Goal: Task Accomplishment & Management: Use online tool/utility

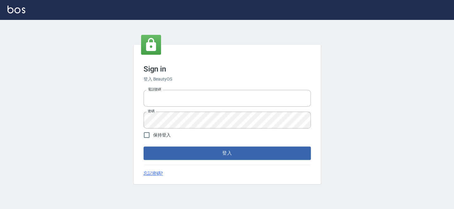
type input "27151227"
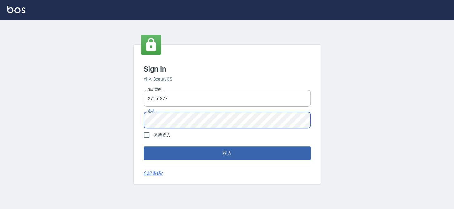
click at [117, 107] on div "Sign in 登入 BeautyOS 電話號碼 [PHONE_NUMBER] 電話號碼 密碼 密碼 保持登入 登入 忘記密碼?" at bounding box center [227, 115] width 454 height 190
click at [143, 147] on button "登入" at bounding box center [226, 153] width 167 height 13
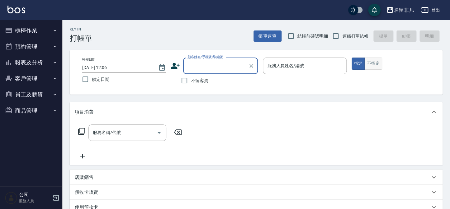
click at [370, 66] on button "不指定" at bounding box center [373, 64] width 17 height 12
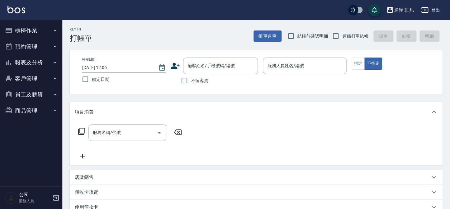
click at [192, 79] on span "不留客資" at bounding box center [199, 81] width 17 height 7
click at [191, 79] on input "不留客資" at bounding box center [184, 80] width 13 height 13
checkbox input "true"
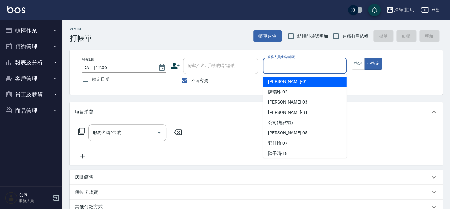
click at [282, 70] on input "服務人員姓名/編號" at bounding box center [305, 65] width 78 height 11
click at [292, 84] on div "[PERSON_NAME] -01" at bounding box center [305, 82] width 84 height 10
type input "[PERSON_NAME]-01"
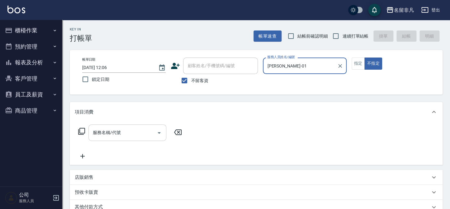
click at [124, 127] on div "服務名稱/代號" at bounding box center [128, 133] width 78 height 17
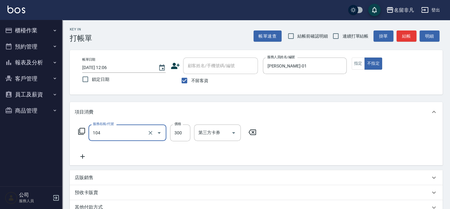
type input "洗髮(104)"
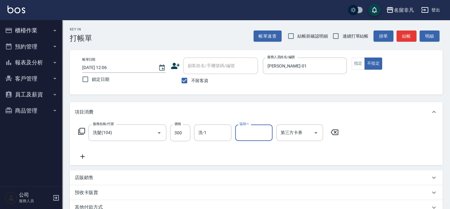
click at [252, 130] on input "協助-1" at bounding box center [254, 132] width 32 height 11
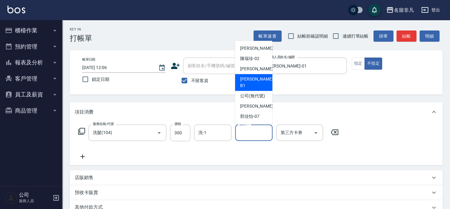
click at [258, 80] on span "[PERSON_NAME] -B1" at bounding box center [257, 82] width 34 height 13
type input "[PERSON_NAME]-B1"
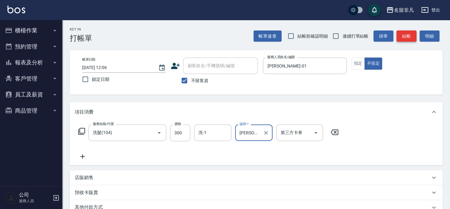
click at [405, 36] on button "結帳" at bounding box center [407, 37] width 20 height 12
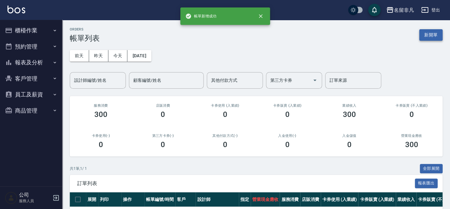
click at [433, 31] on button "新開單" at bounding box center [431, 35] width 23 height 12
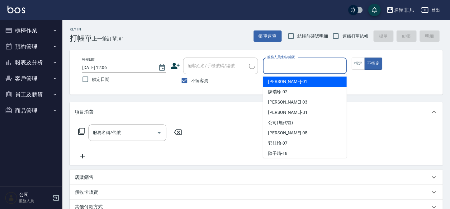
click at [321, 62] on input "服務人員姓名/編號" at bounding box center [305, 65] width 78 height 11
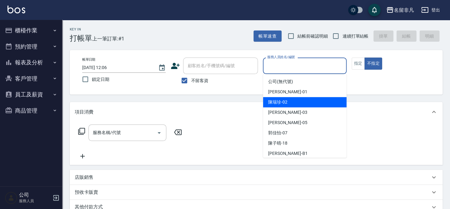
drag, startPoint x: 308, startPoint y: 98, endPoint x: 235, endPoint y: 103, distance: 73.5
click at [308, 98] on div "[PERSON_NAME]-02" at bounding box center [305, 102] width 84 height 10
type input "[PERSON_NAME]-02"
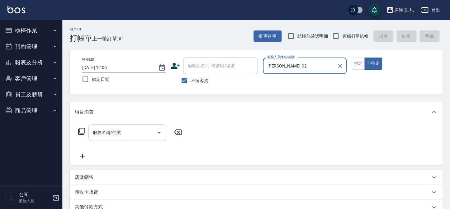
click at [118, 128] on input "服務名稱/代號" at bounding box center [122, 132] width 63 height 11
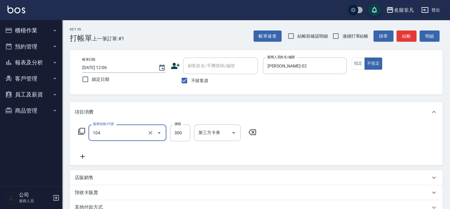
type input "洗髮(104)"
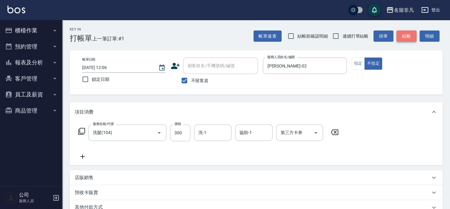
click at [405, 33] on button "結帳" at bounding box center [407, 37] width 20 height 12
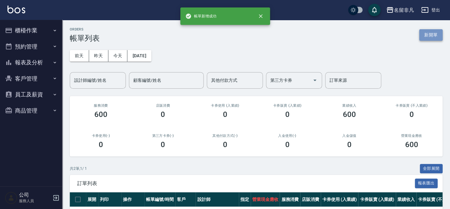
click at [433, 36] on button "新開單" at bounding box center [431, 35] width 23 height 12
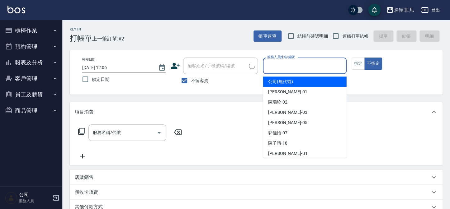
click at [297, 67] on input "服務人員姓名/編號" at bounding box center [305, 65] width 78 height 11
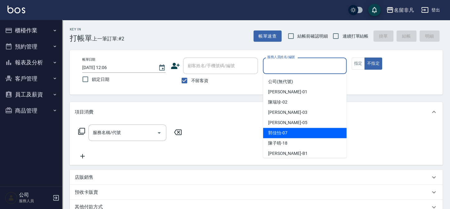
click at [281, 135] on span "[PERSON_NAME]-07" at bounding box center [277, 133] width 19 height 7
type input "[PERSON_NAME]-07"
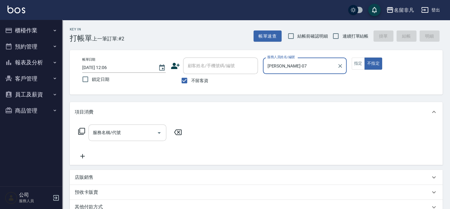
click at [148, 136] on input "服務名稱/代號" at bounding box center [122, 132] width 63 height 11
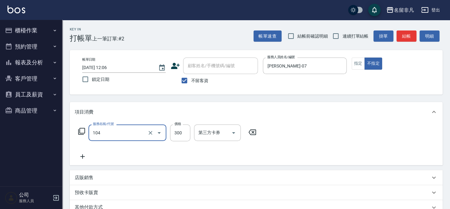
type input "洗髮(104)"
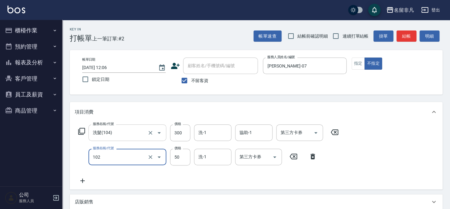
type input "+精油(102)"
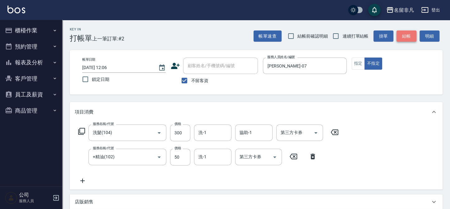
click at [402, 39] on button "結帳" at bounding box center [407, 37] width 20 height 12
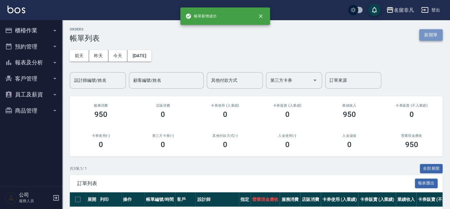
click at [430, 35] on button "新開單" at bounding box center [431, 35] width 23 height 12
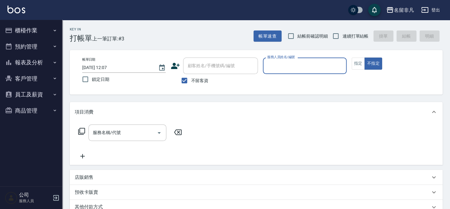
click at [311, 68] on input "服務人員姓名/編號" at bounding box center [305, 65] width 78 height 11
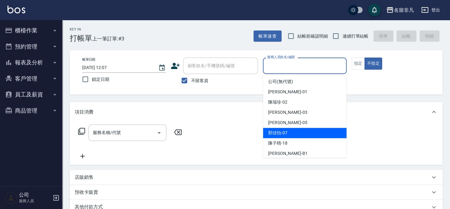
click at [286, 137] on div "[PERSON_NAME]-07" at bounding box center [305, 133] width 84 height 10
type input "[PERSON_NAME]-07"
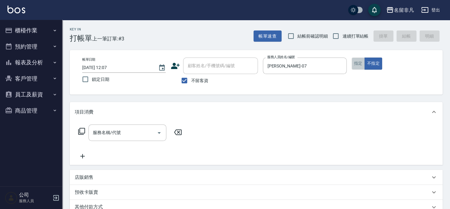
click at [358, 68] on button "指定" at bounding box center [358, 64] width 13 height 12
click at [202, 75] on label "不留客資" at bounding box center [193, 80] width 31 height 13
click at [191, 75] on input "不留客資" at bounding box center [184, 80] width 13 height 13
checkbox input "false"
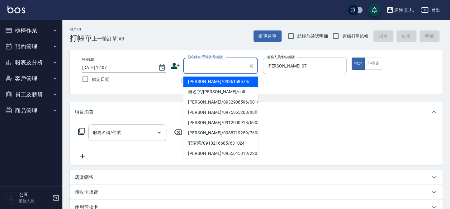
click at [206, 71] on input "顧客姓名/手機號碼/編號" at bounding box center [216, 65] width 60 height 11
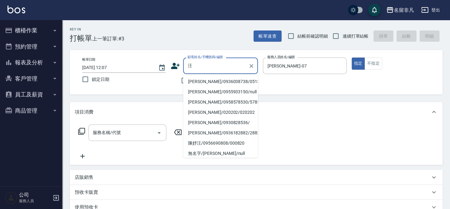
click at [219, 83] on li "[PERSON_NAME]/0936038738/05138" at bounding box center [220, 82] width 75 height 10
type input "[PERSON_NAME]/0936038738/05138"
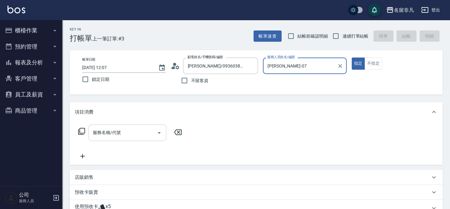
click at [126, 138] on input "服務名稱/代號" at bounding box center [122, 132] width 63 height 11
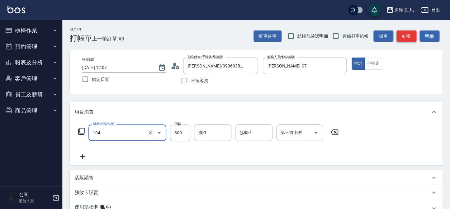
type input "洗髮(104)"
click at [406, 33] on button "結帳" at bounding box center [407, 37] width 20 height 12
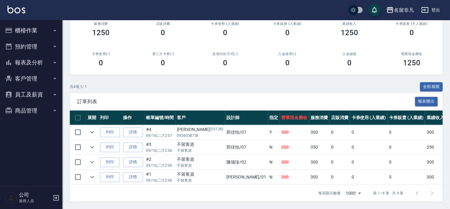
scroll to position [85, 0]
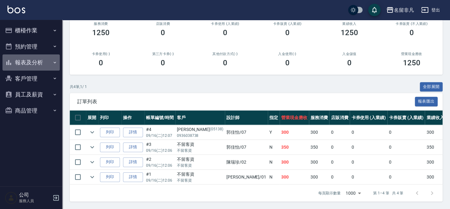
click at [27, 59] on button "報表及分析" at bounding box center [30, 63] width 57 height 16
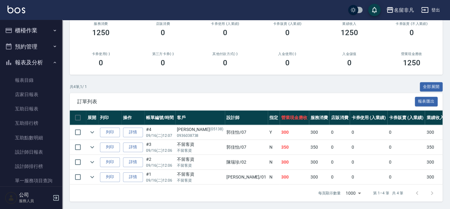
click at [34, 63] on button "報表及分析" at bounding box center [30, 63] width 57 height 16
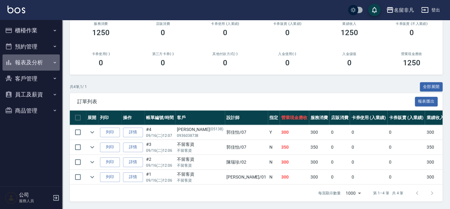
click at [36, 62] on button "報表及分析" at bounding box center [30, 63] width 57 height 16
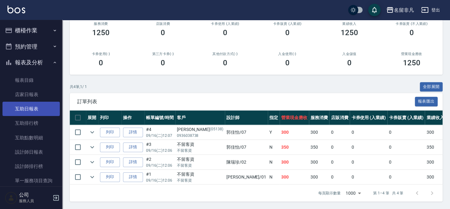
click at [34, 108] on link "互助日報表" at bounding box center [30, 109] width 57 height 14
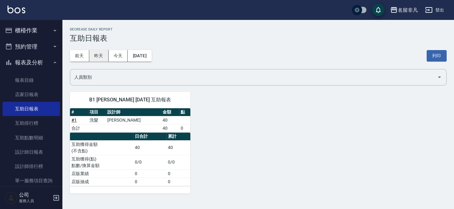
click at [103, 56] on button "昨天" at bounding box center [98, 56] width 19 height 12
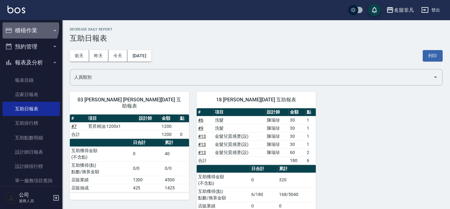
click at [29, 27] on button "櫃檯作業" at bounding box center [30, 30] width 57 height 16
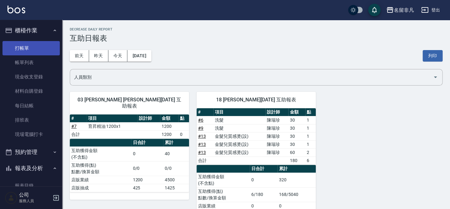
click at [36, 49] on link "打帳單" at bounding box center [30, 48] width 57 height 14
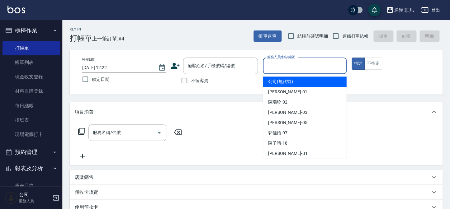
click at [315, 68] on input "服務人員姓名/編號" at bounding box center [305, 65] width 78 height 11
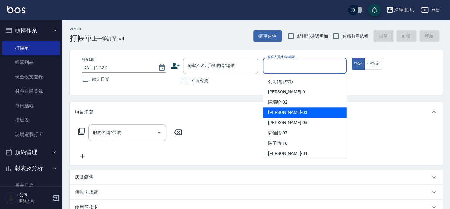
click at [319, 113] on div "[PERSON_NAME] -03" at bounding box center [305, 113] width 84 height 10
type input "[PERSON_NAME]-03"
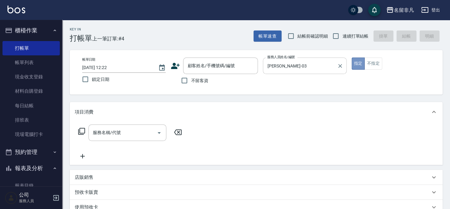
drag, startPoint x: 355, startPoint y: 61, endPoint x: 303, endPoint y: 70, distance: 52.8
click at [303, 70] on div "帳單日期 [DATE] 12:22 鎖定日期 顧客姓名/手機號碼/編號 顧客姓名/手機號碼/編號 不留客資 服務人員姓名/編號 [PERSON_NAME]-0…" at bounding box center [256, 73] width 358 height 30
click at [184, 79] on input "不留客資" at bounding box center [184, 80] width 13 height 13
checkbox input "true"
click at [81, 130] on icon at bounding box center [81, 131] width 7 height 7
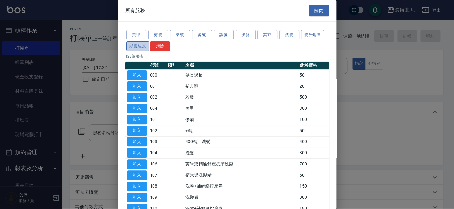
click at [127, 45] on button "頭皮理療" at bounding box center [137, 46] width 23 height 10
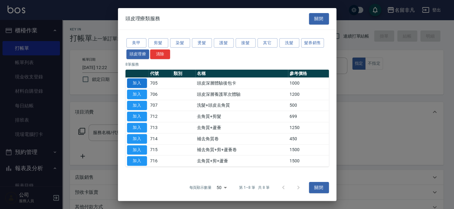
click at [139, 82] on button "加入" at bounding box center [137, 84] width 20 height 10
type input "頭皮深層體驗後包卡(705)"
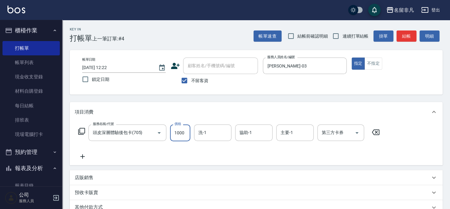
click at [179, 131] on input "1000" at bounding box center [180, 133] width 20 height 17
click at [176, 131] on input "11200" at bounding box center [180, 133] width 20 height 17
type input "1200"
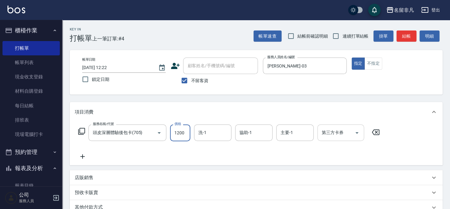
click at [331, 135] on div "第三方卡券 第三方卡券" at bounding box center [341, 133] width 47 height 17
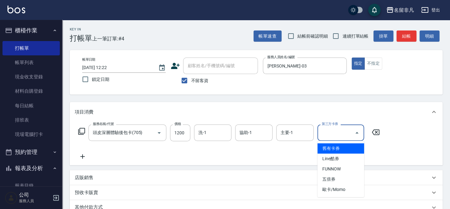
click at [347, 149] on span "舊有卡券" at bounding box center [341, 149] width 47 height 10
type input "舊有卡券"
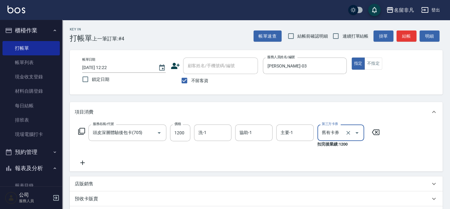
click at [83, 163] on icon at bounding box center [82, 163] width 4 height 4
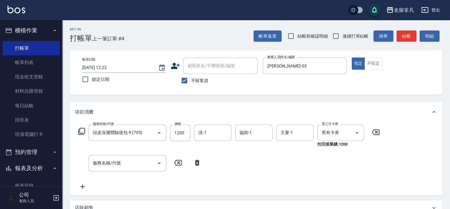
click at [82, 131] on icon at bounding box center [81, 131] width 7 height 7
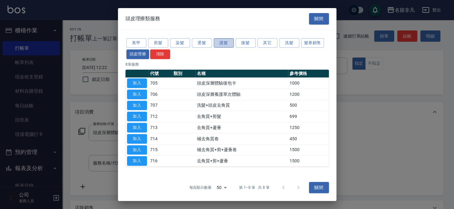
click at [219, 42] on button "護髮" at bounding box center [224, 43] width 20 height 10
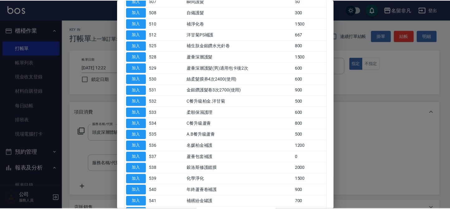
scroll to position [142, 0]
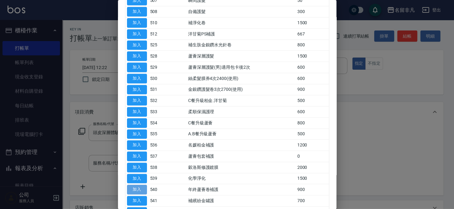
click at [140, 187] on button "加入" at bounding box center [137, 190] width 20 height 10
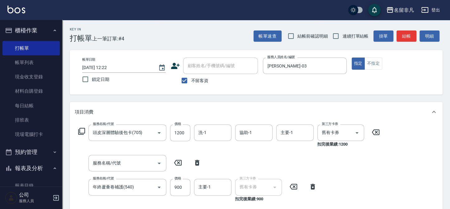
click at [196, 161] on icon at bounding box center [197, 163] width 4 height 6
type input "年終蘆薈卷補護(540)"
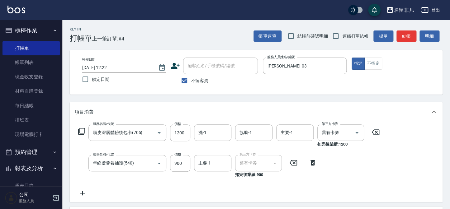
click at [81, 195] on icon at bounding box center [83, 193] width 16 height 7
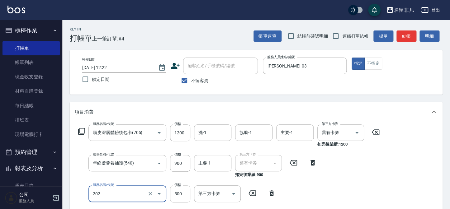
type input "剪髮(202)"
click at [177, 192] on input "500" at bounding box center [180, 194] width 20 height 17
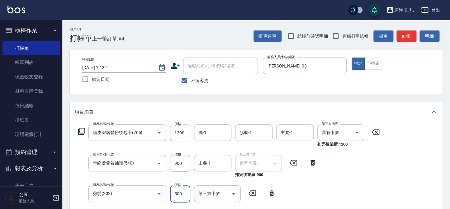
click at [177, 192] on input "500" at bounding box center [180, 194] width 20 height 17
click at [176, 192] on input "6600" at bounding box center [180, 194] width 20 height 17
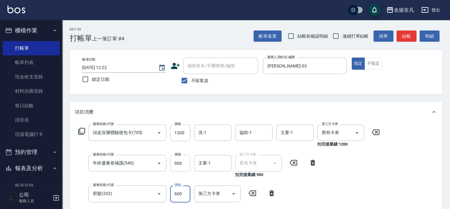
type input "600"
click at [181, 161] on input "900" at bounding box center [180, 163] width 20 height 17
click at [176, 161] on input "11000" at bounding box center [180, 163] width 20 height 17
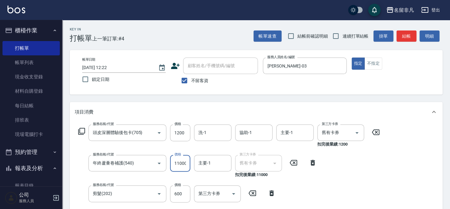
click at [176, 161] on input "11000" at bounding box center [180, 163] width 20 height 17
type input "1000"
click at [359, 64] on button "指定" at bounding box center [358, 64] width 13 height 12
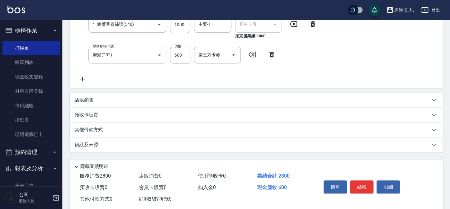
scroll to position [142, 0]
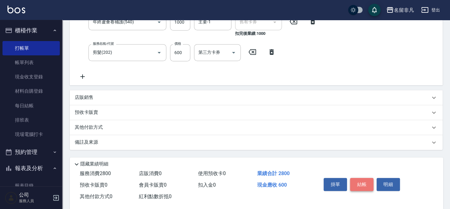
click at [362, 182] on button "結帳" at bounding box center [361, 184] width 23 height 13
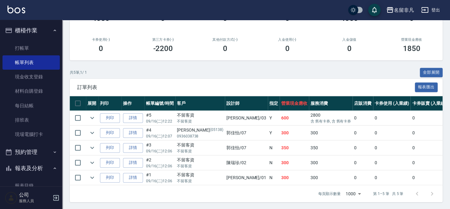
scroll to position [101, 0]
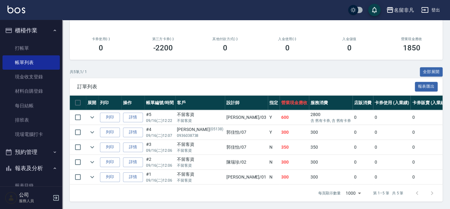
click at [36, 29] on button "櫃檯作業" at bounding box center [30, 30] width 57 height 16
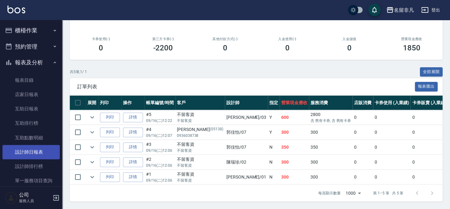
click at [37, 153] on link "設計師日報表" at bounding box center [30, 152] width 57 height 14
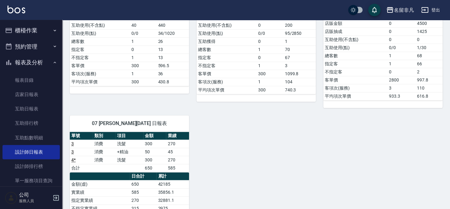
scroll to position [170, 0]
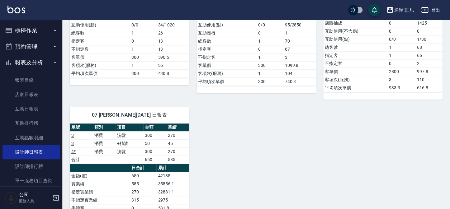
click at [17, 65] on button "報表及分析" at bounding box center [30, 63] width 57 height 16
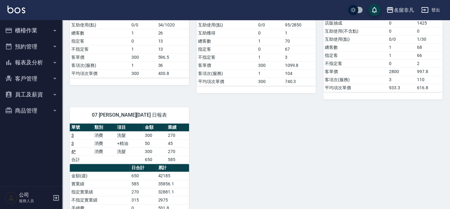
click at [26, 30] on button "櫃檯作業" at bounding box center [30, 30] width 57 height 16
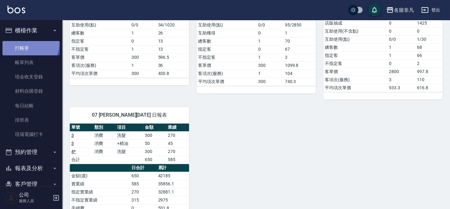
click at [26, 43] on link "打帳單" at bounding box center [30, 48] width 57 height 14
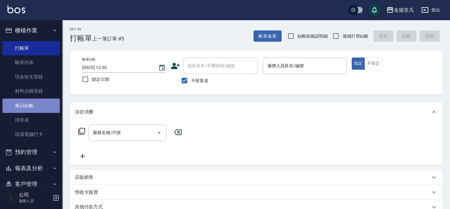
click at [38, 105] on link "每日結帳" at bounding box center [30, 106] width 57 height 14
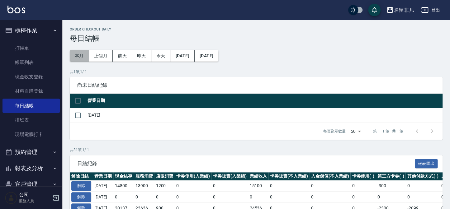
click at [78, 56] on button "本月" at bounding box center [79, 56] width 19 height 12
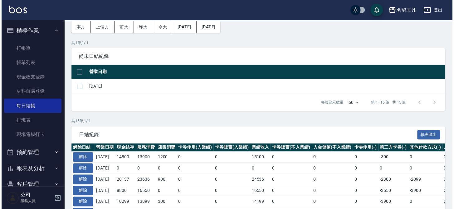
scroll to position [28, 0]
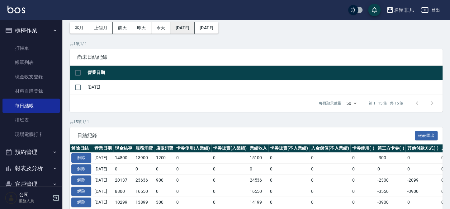
click at [194, 28] on button "[DATE]" at bounding box center [182, 28] width 24 height 12
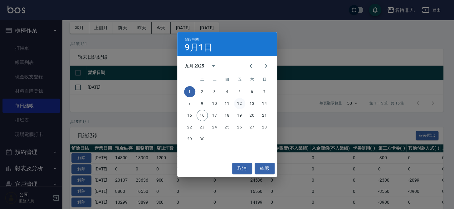
click at [239, 103] on button "12" at bounding box center [239, 103] width 11 height 11
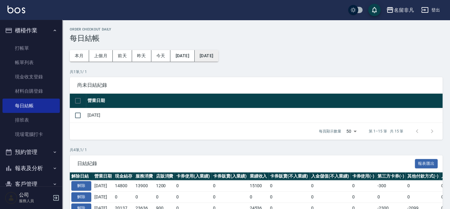
click at [218, 56] on button "[DATE]" at bounding box center [207, 56] width 24 height 12
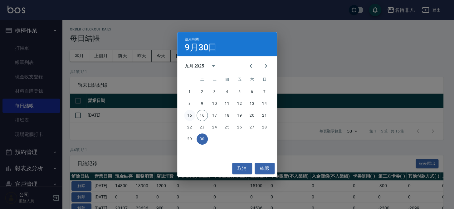
click at [189, 115] on button "15" at bounding box center [189, 115] width 11 height 11
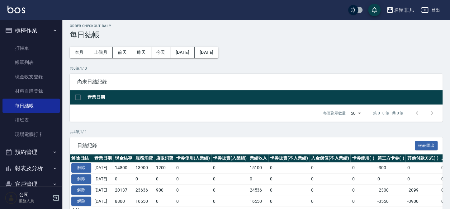
scroll to position [28, 0]
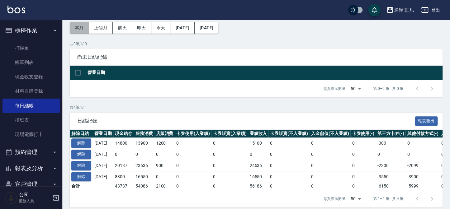
click at [80, 28] on button "本月" at bounding box center [79, 28] width 19 height 12
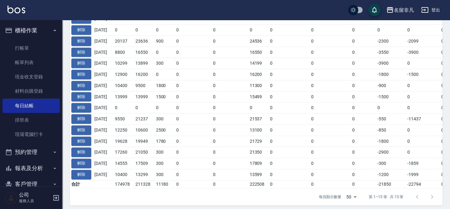
scroll to position [146, 0]
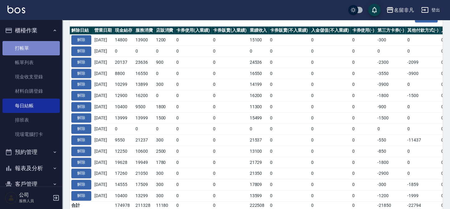
click at [32, 50] on link "打帳單" at bounding box center [30, 48] width 57 height 14
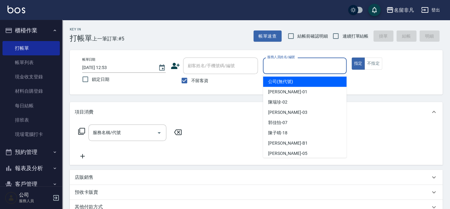
click at [299, 66] on input "服務人員姓名/編號" at bounding box center [305, 65] width 78 height 11
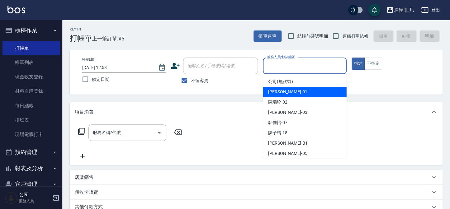
click at [290, 93] on span "[PERSON_NAME] -01" at bounding box center [287, 92] width 39 height 7
type input "[PERSON_NAME]-01"
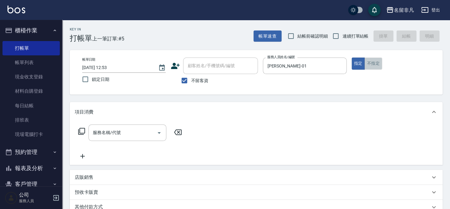
click at [371, 62] on button "不指定" at bounding box center [373, 64] width 17 height 12
click at [138, 131] on input "服務名稱/代號" at bounding box center [122, 132] width 63 height 11
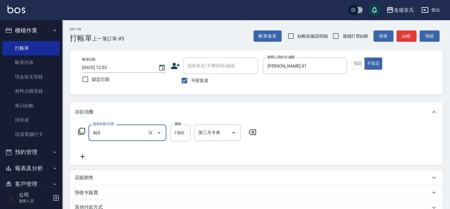
type input "染髮(403)"
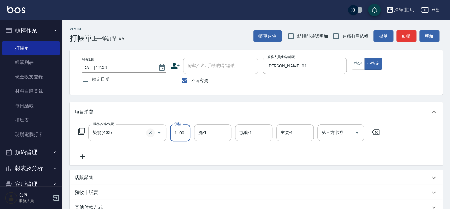
type input "1100"
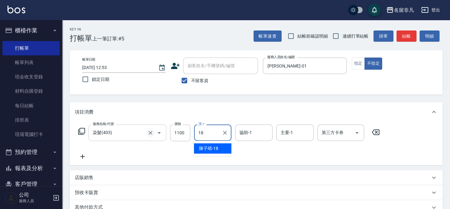
type input "[PERSON_NAME]-18"
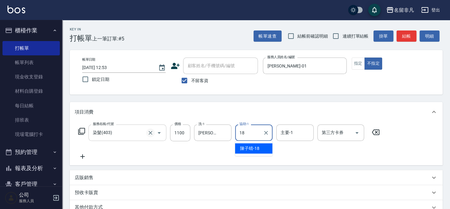
type input "[PERSON_NAME]-18"
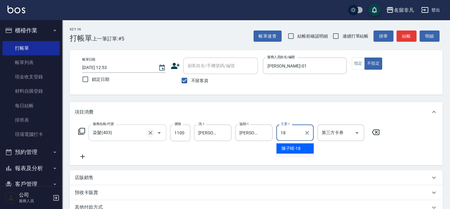
type input "[PERSON_NAME]-18"
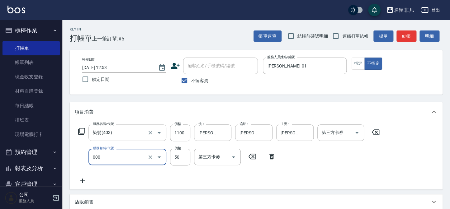
type input "髮長過長(000)"
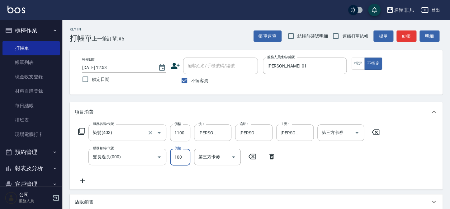
type input "100"
click at [413, 36] on button "結帳" at bounding box center [407, 37] width 20 height 12
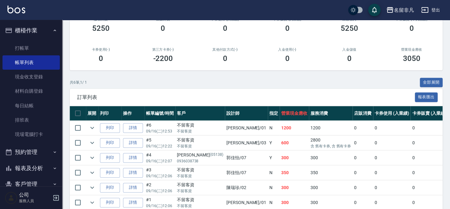
scroll to position [115, 0]
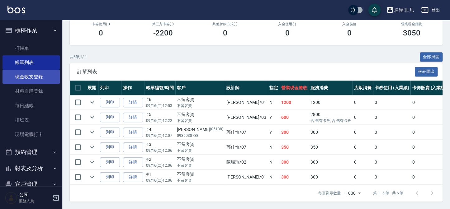
click at [41, 73] on link "現金收支登錄" at bounding box center [30, 77] width 57 height 14
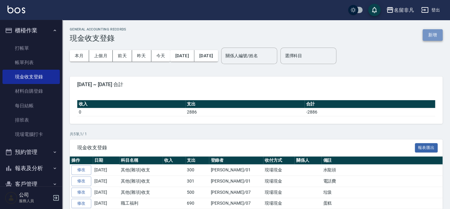
click at [438, 32] on button "新增" at bounding box center [433, 35] width 20 height 12
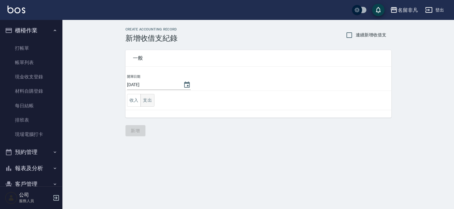
click at [146, 101] on button "支出" at bounding box center [147, 100] width 14 height 13
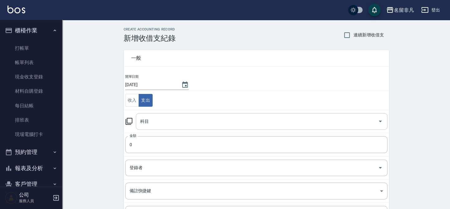
click at [155, 120] on input "科目" at bounding box center [257, 121] width 237 height 11
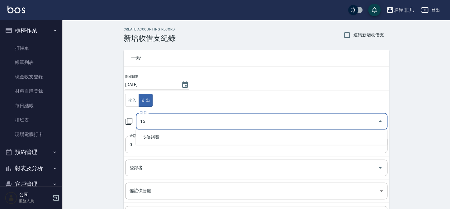
type input "1"
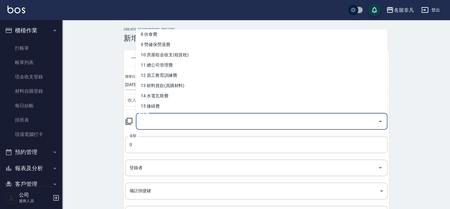
scroll to position [113, 0]
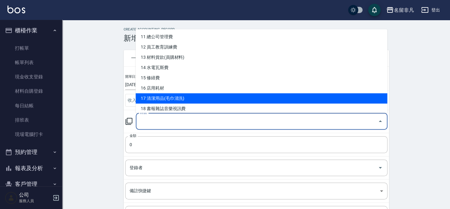
click at [178, 98] on li "17 清潔用品(毛巾清洗)" at bounding box center [262, 99] width 252 height 10
type input "17 清潔用品(毛巾清洗)"
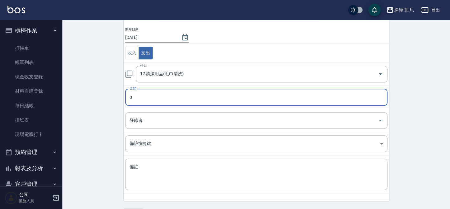
scroll to position [56, 0]
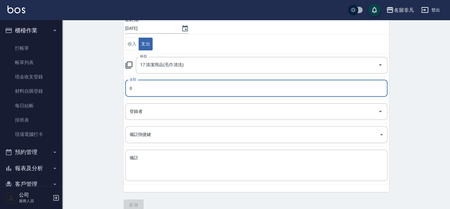
click at [159, 87] on input "0" at bounding box center [256, 88] width 262 height 17
click at [131, 90] on input "0150" at bounding box center [256, 88] width 262 height 17
type input "150"
click at [153, 112] on input "登錄者" at bounding box center [251, 111] width 247 height 11
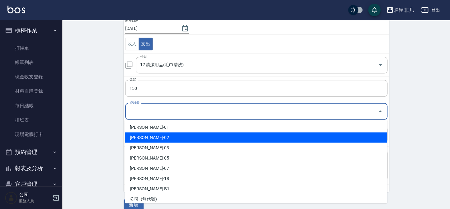
click at [142, 138] on li "[PERSON_NAME]-02" at bounding box center [256, 137] width 262 height 10
type input "[PERSON_NAME]-02"
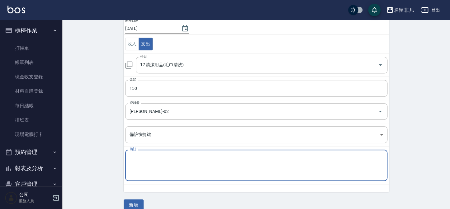
drag, startPoint x: 145, startPoint y: 165, endPoint x: 138, endPoint y: 158, distance: 9.7
click at [145, 165] on textarea "備註" at bounding box center [257, 165] width 254 height 21
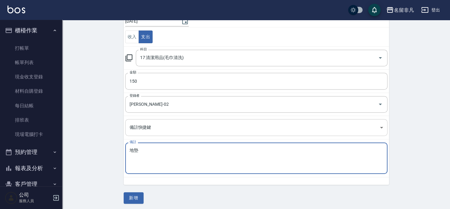
scroll to position [65, 0]
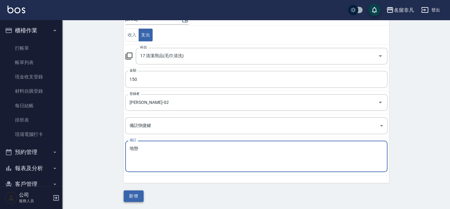
type textarea "地墊"
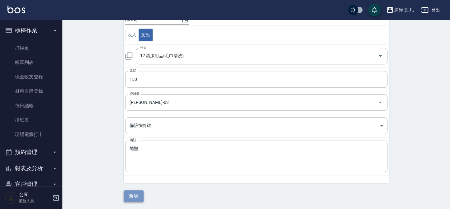
click at [137, 192] on button "新增" at bounding box center [134, 197] width 20 height 12
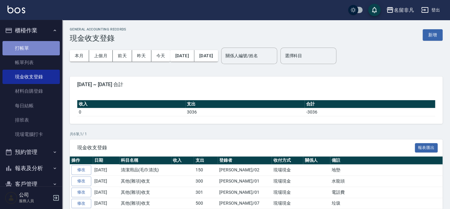
click at [34, 51] on link "打帳單" at bounding box center [30, 48] width 57 height 14
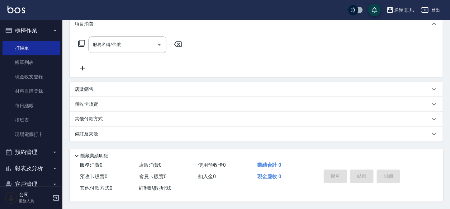
scroll to position [90, 0]
